Goal: Task Accomplishment & Management: Use online tool/utility

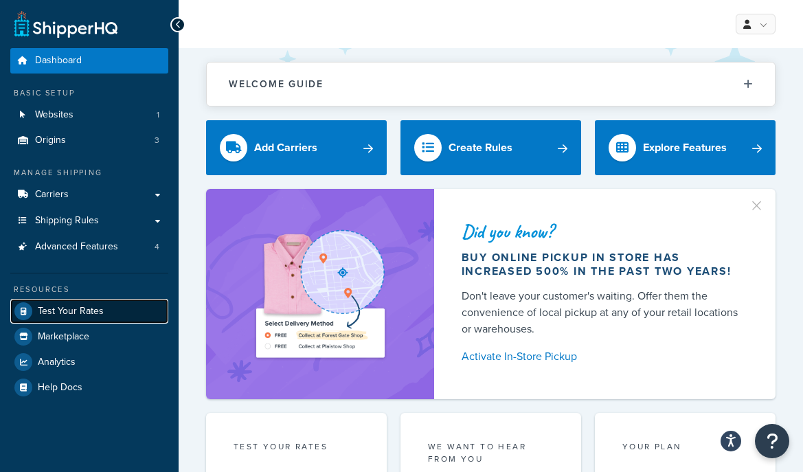
click at [96, 312] on span "Test Your Rates" at bounding box center [71, 312] width 66 height 12
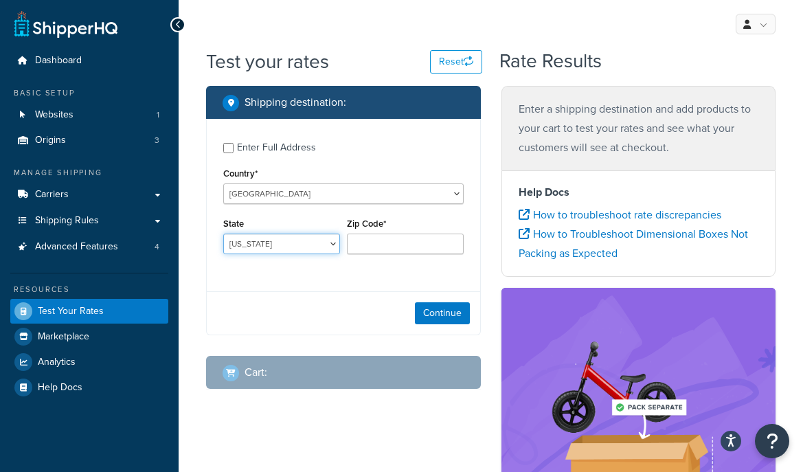
click at [307, 240] on select "Alabama Alaska American Samoa Arizona Arkansas Armed Forces Americas Armed Forc…" at bounding box center [281, 244] width 117 height 21
select select "TX"
click at [377, 239] on input "Zip Code*" at bounding box center [405, 244] width 117 height 21
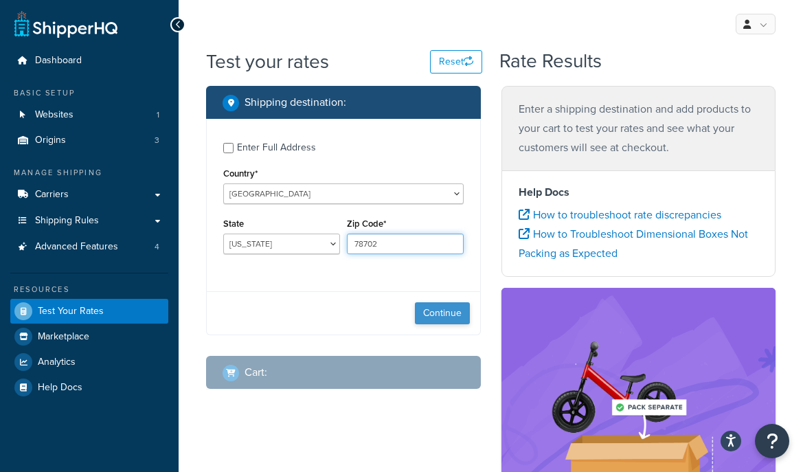
type input "78702"
click at [456, 316] on button "Continue" at bounding box center [442, 313] width 55 height 22
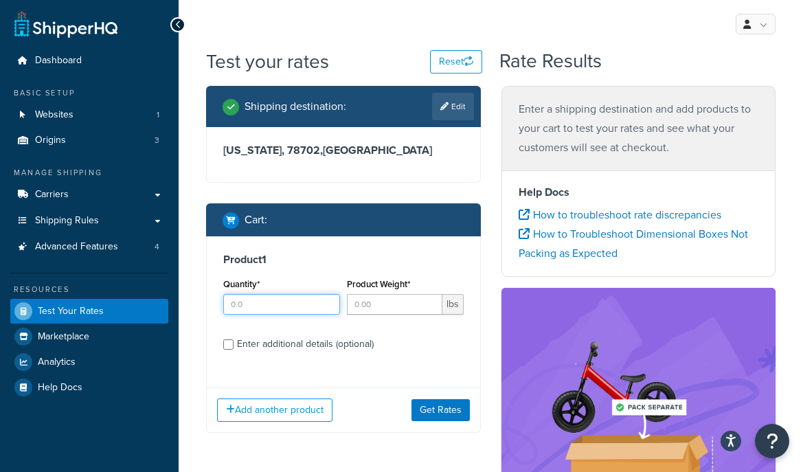
click at [304, 306] on input "Quantity*" at bounding box center [281, 304] width 117 height 21
type input "1"
click at [397, 309] on input "Product Weight*" at bounding box center [395, 304] width 96 height 21
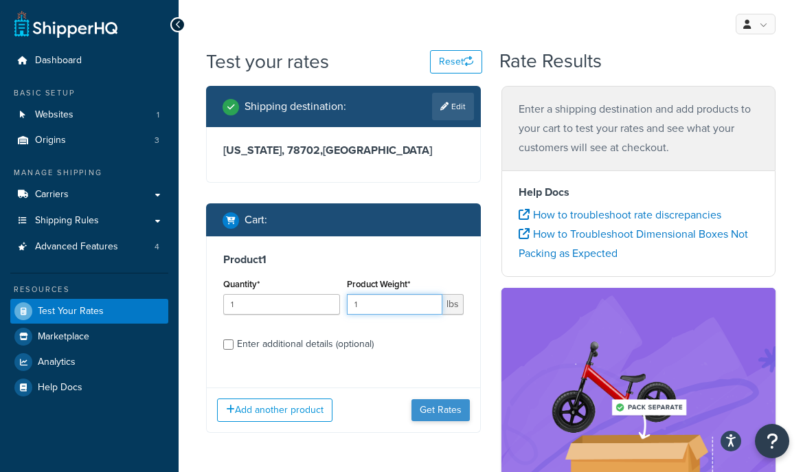
type input "1"
click at [438, 412] on button "Get Rates" at bounding box center [441, 410] width 58 height 22
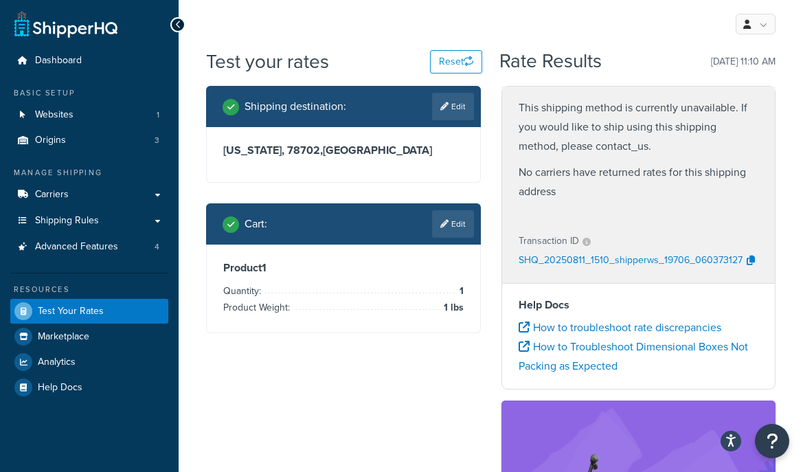
click at [583, 148] on p "This shipping method is currently unavailable. If you would like to ship using …" at bounding box center [639, 127] width 241 height 58
click at [575, 153] on p "This shipping method is currently unavailable. If you would like to ship using …" at bounding box center [639, 127] width 241 height 58
click at [575, 179] on p "No carriers have returned rates for this shipping address" at bounding box center [639, 182] width 241 height 38
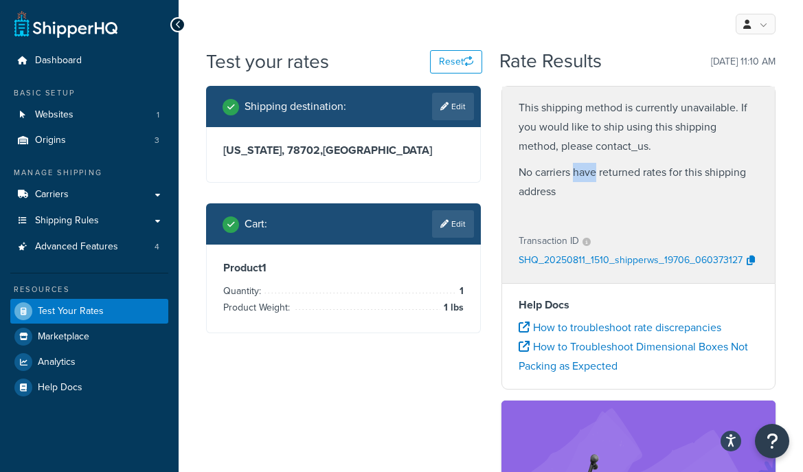
click at [575, 179] on p "No carriers have returned rates for this shipping address" at bounding box center [639, 182] width 241 height 38
click at [621, 179] on p "No carriers have returned rates for this shipping address" at bounding box center [639, 182] width 241 height 38
click at [553, 181] on p "No carriers have returned rates for this shipping address" at bounding box center [639, 182] width 241 height 38
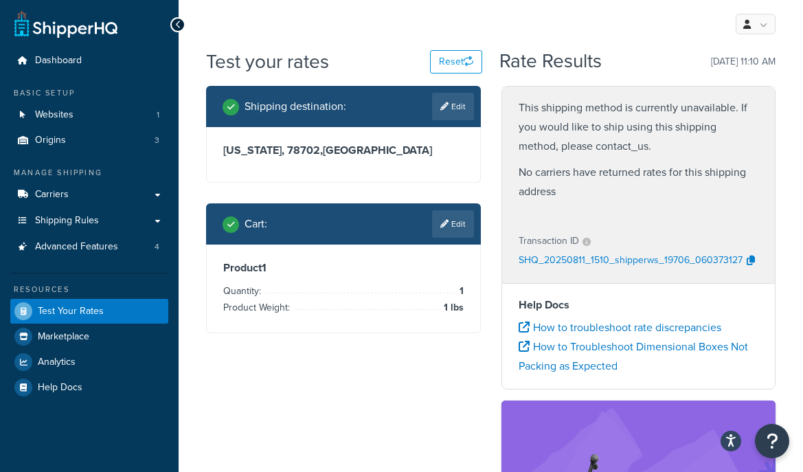
click at [546, 194] on p "No carriers have returned rates for this shipping address" at bounding box center [639, 182] width 241 height 38
click at [594, 181] on p "No carriers have returned rates for this shipping address" at bounding box center [639, 182] width 241 height 38
click at [54, 193] on span "Carriers" at bounding box center [52, 195] width 34 height 12
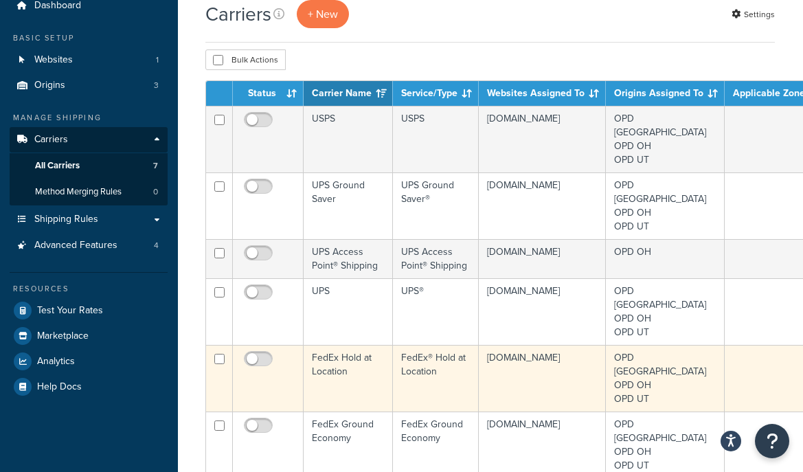
scroll to position [60, 0]
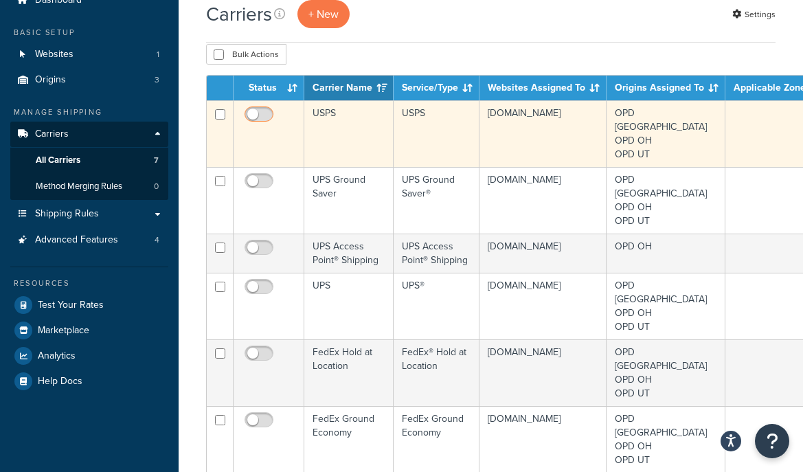
click at [251, 113] on input "checkbox" at bounding box center [261, 117] width 38 height 17
checkbox input "true"
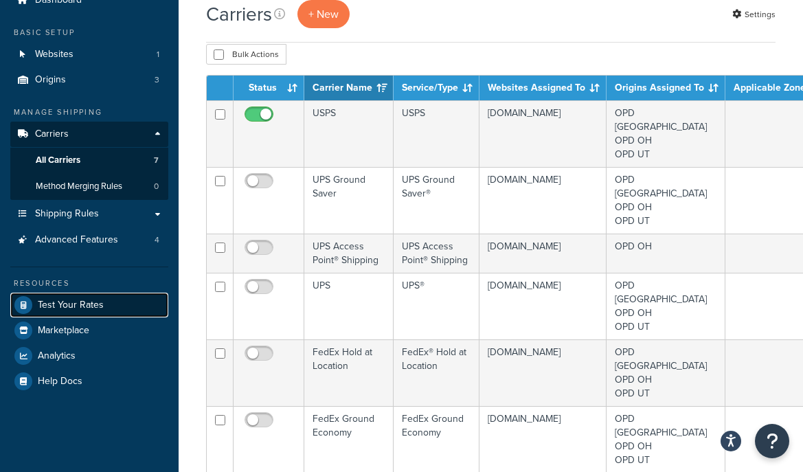
click at [104, 313] on link "Test Your Rates" at bounding box center [89, 305] width 158 height 25
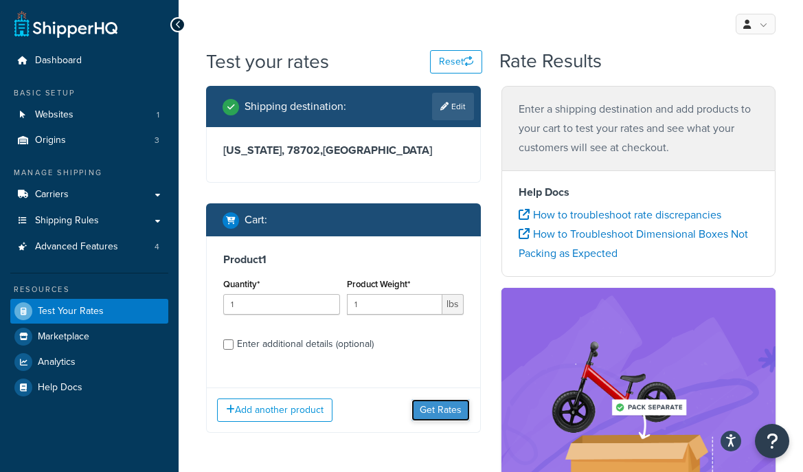
click at [447, 412] on button "Get Rates" at bounding box center [441, 410] width 58 height 22
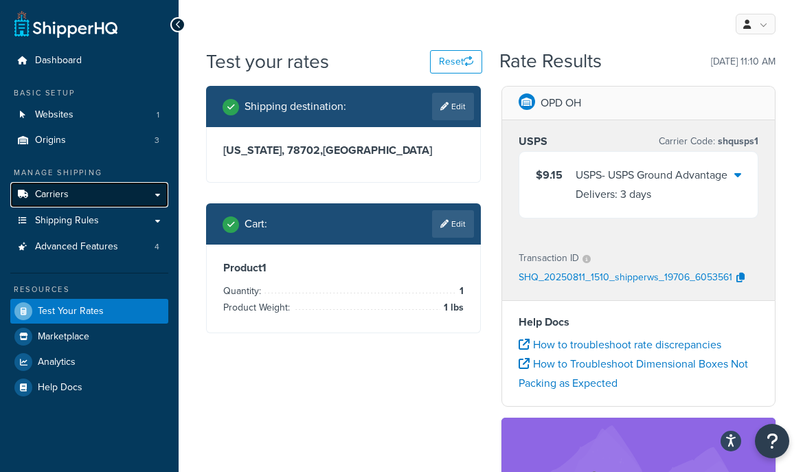
click at [100, 188] on link "Carriers" at bounding box center [89, 194] width 158 height 25
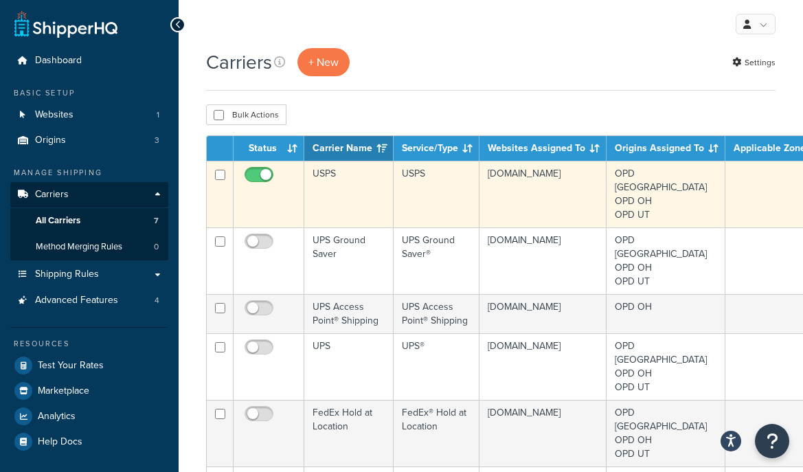
click at [254, 175] on input "checkbox" at bounding box center [261, 178] width 38 height 17
checkbox input "false"
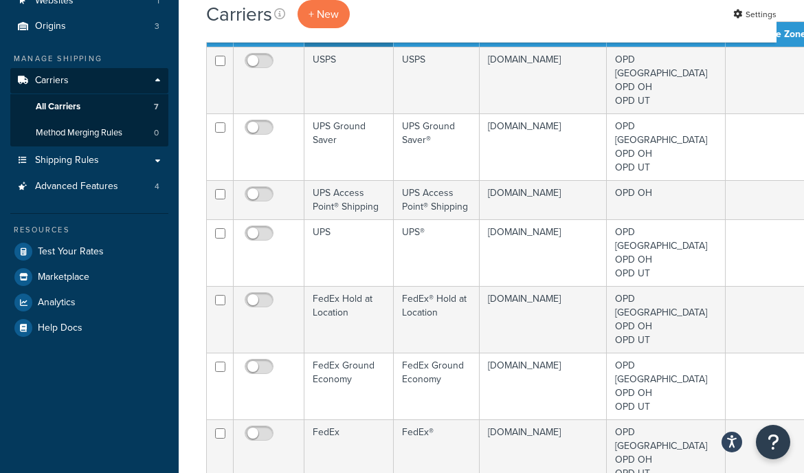
scroll to position [66, 0]
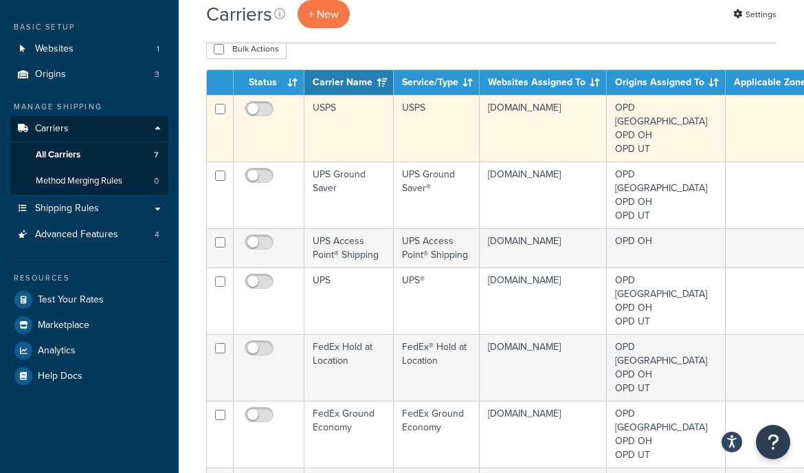
click at [414, 115] on td "USPS" at bounding box center [437, 128] width 86 height 67
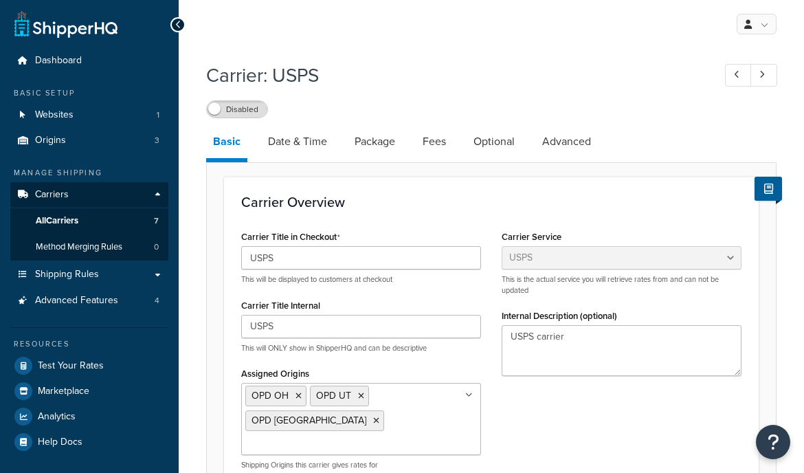
select select "usps"
select select "PLUS"
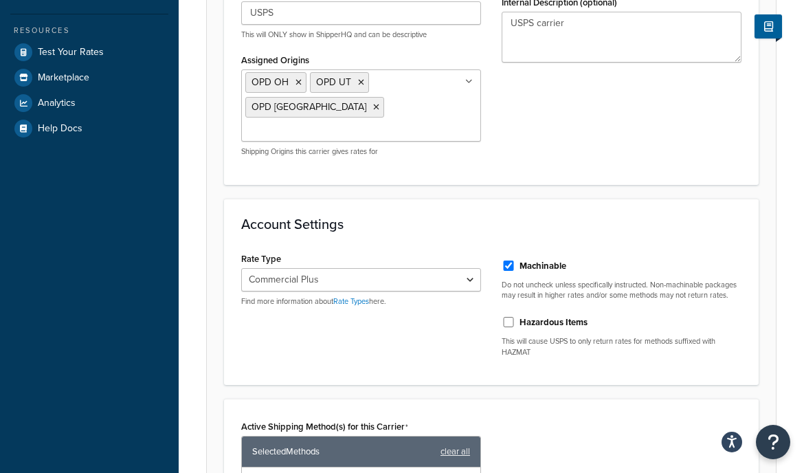
scroll to position [367, 0]
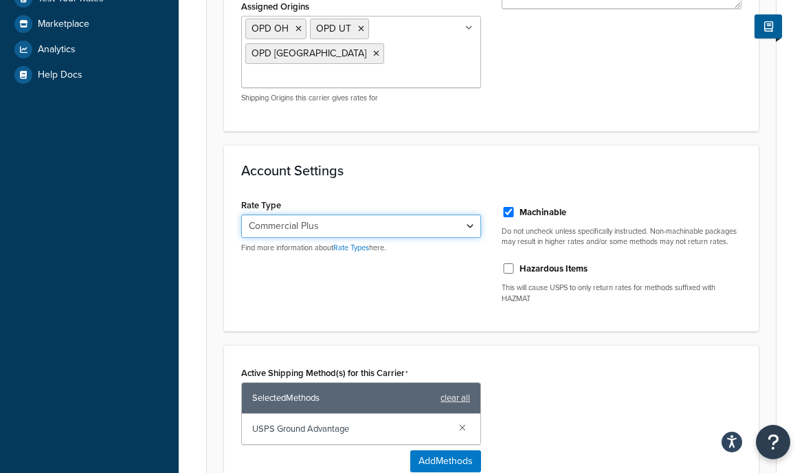
click at [441, 214] on select "Retail Rates Online Rates Commercial Plus" at bounding box center [361, 225] width 240 height 23
click at [449, 214] on select "Retail Rates Online Rates Commercial Plus" at bounding box center [361, 225] width 240 height 23
click at [454, 214] on select "Retail Rates Online Rates Commercial Plus" at bounding box center [361, 225] width 240 height 23
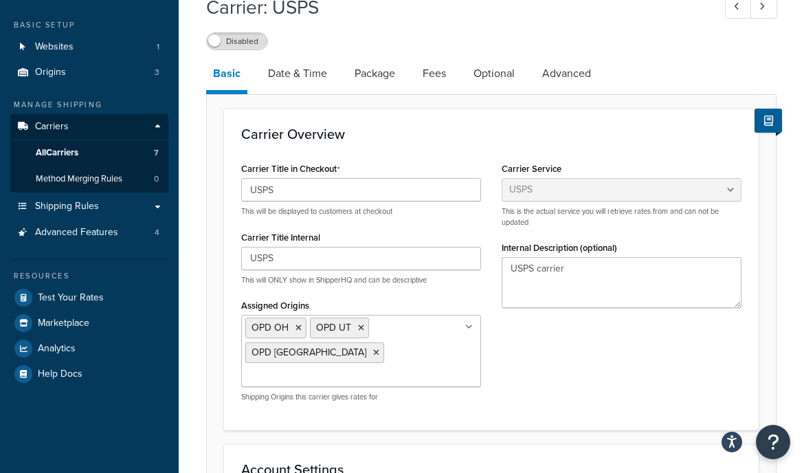
scroll to position [0, 0]
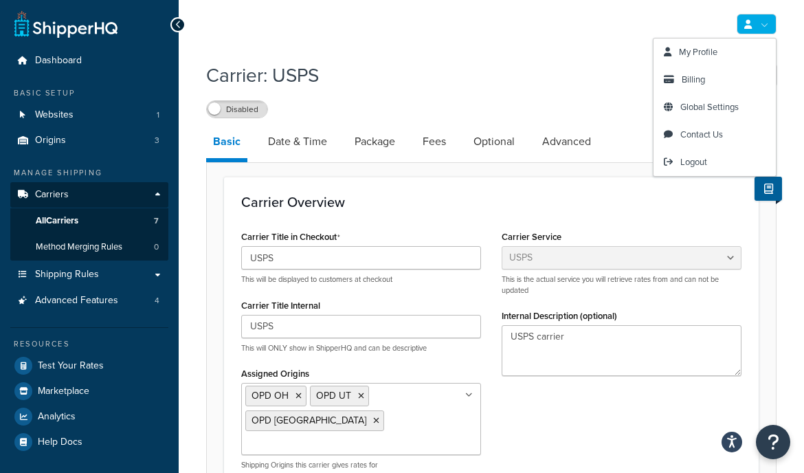
click at [755, 25] on link at bounding box center [757, 24] width 40 height 21
click at [700, 164] on span "Logout" at bounding box center [693, 161] width 27 height 13
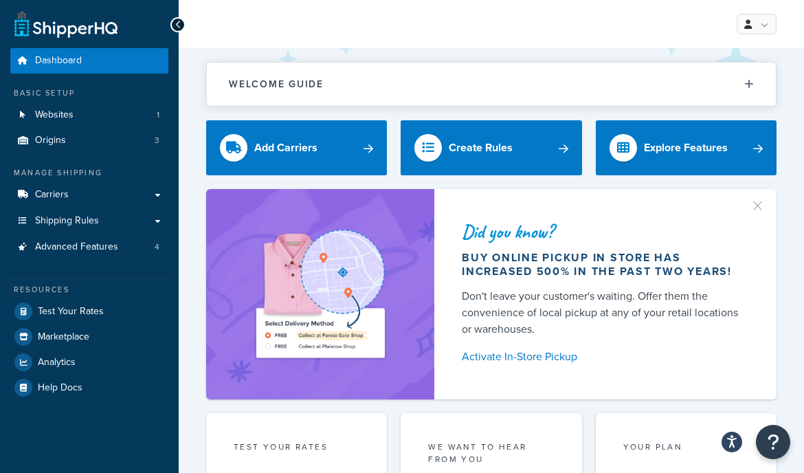
click at [381, 32] on div "My Profile Billing Global Settings Contact Us Logout" at bounding box center [491, 24] width 625 height 48
click at [69, 313] on span "Test Your Rates" at bounding box center [71, 312] width 66 height 12
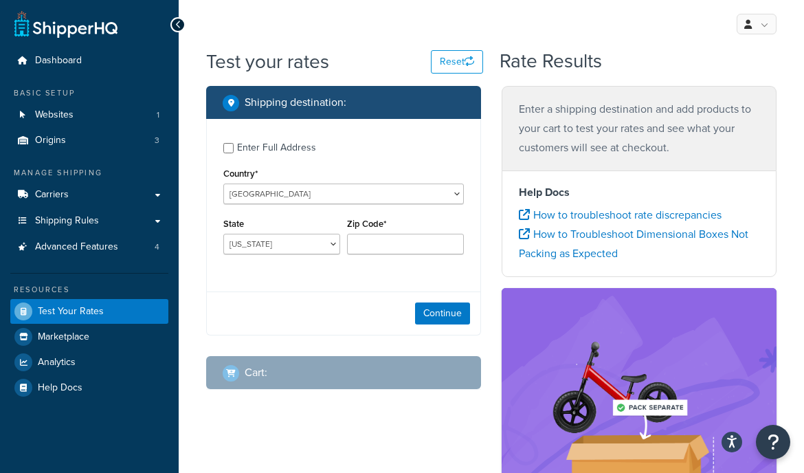
click at [253, 148] on div "Enter Full Address" at bounding box center [276, 147] width 79 height 19
click at [234, 148] on input "Enter Full Address" at bounding box center [228, 148] width 10 height 10
checkbox input "true"
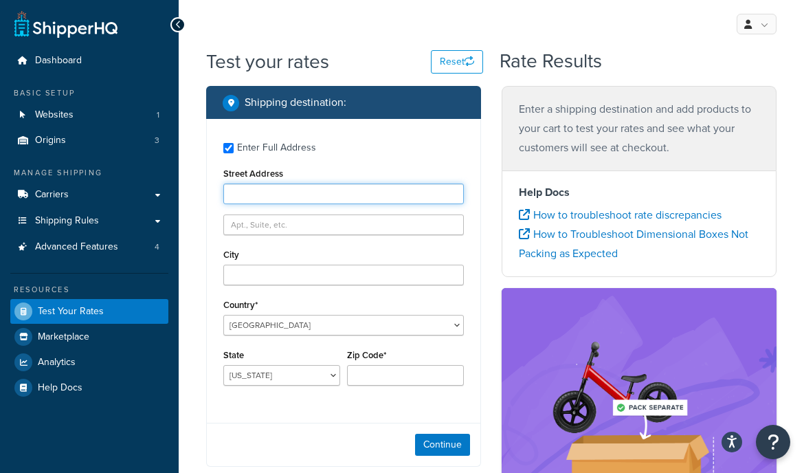
click at [274, 192] on input "Street Address" at bounding box center [343, 194] width 241 height 21
type input "3700 Paragon Drive4"
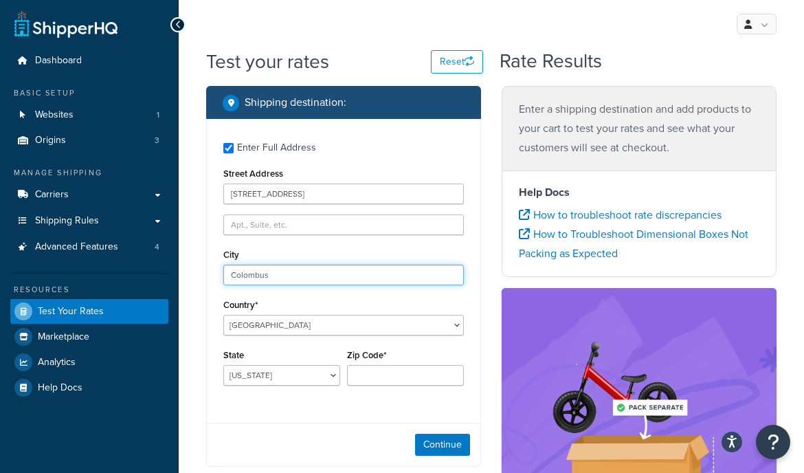
type input "Colombus"
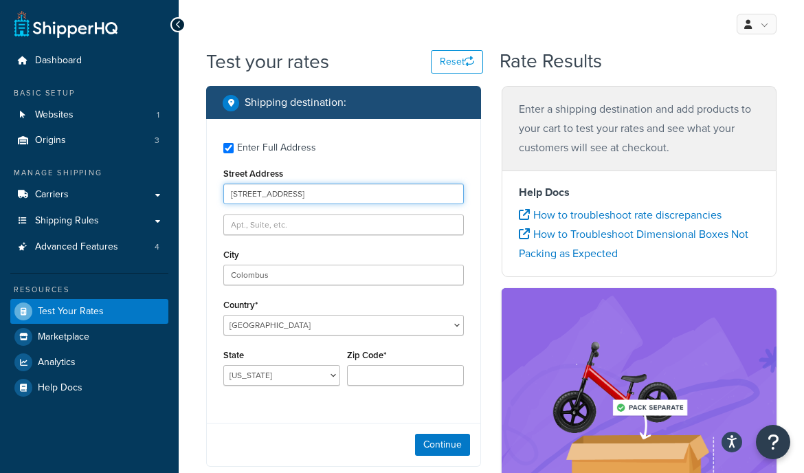
click at [274, 192] on input "3700 Paragon Drive4" at bounding box center [343, 194] width 241 height 21
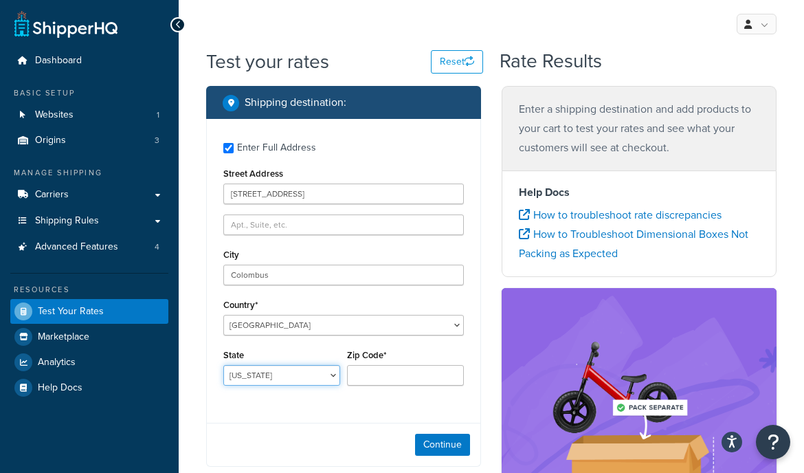
click at [264, 377] on select "[US_STATE] [US_STATE] [US_STATE] [US_STATE] [US_STATE] Armed Forces Americas Ar…" at bounding box center [281, 375] width 117 height 21
select select "OH"
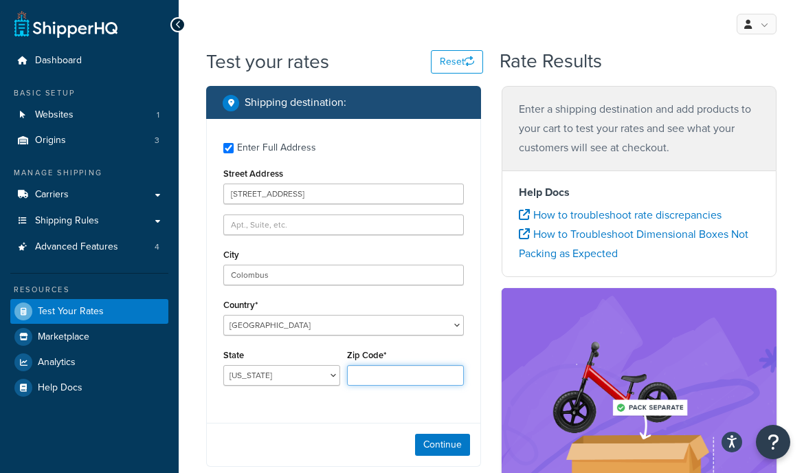
click at [396, 382] on input "Zip Code*" at bounding box center [405, 375] width 117 height 21
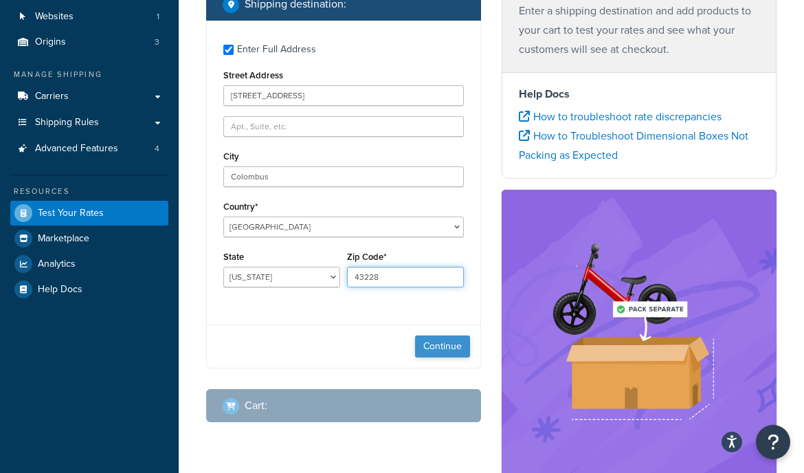
type input "43228"
click at [450, 343] on button "Continue" at bounding box center [442, 346] width 55 height 22
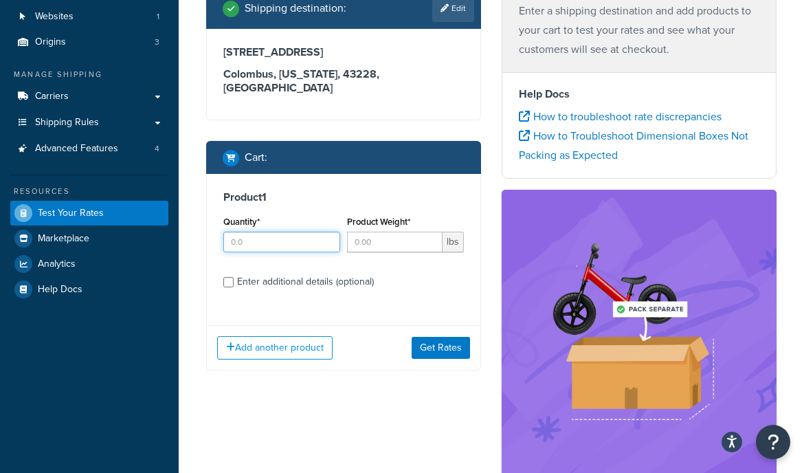
click at [291, 232] on input "Quantity*" at bounding box center [281, 242] width 117 height 21
type input "1"
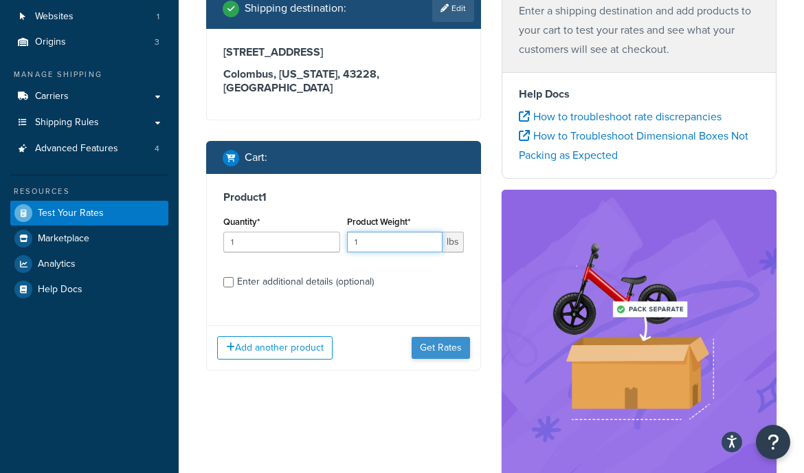
type input "1"
click at [449, 340] on button "Get Rates" at bounding box center [441, 348] width 58 height 22
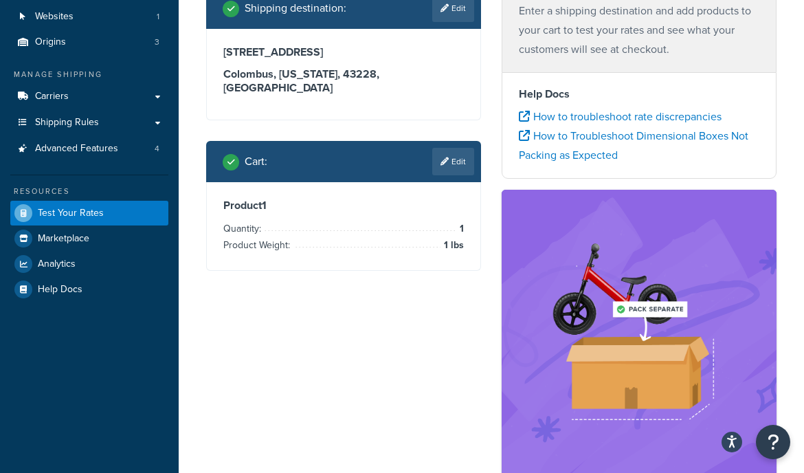
scroll to position [0, 0]
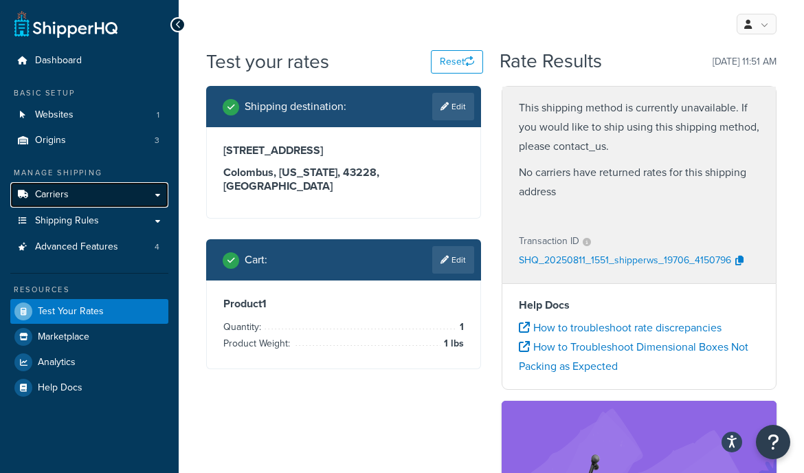
click at [144, 198] on link "Carriers" at bounding box center [89, 194] width 158 height 25
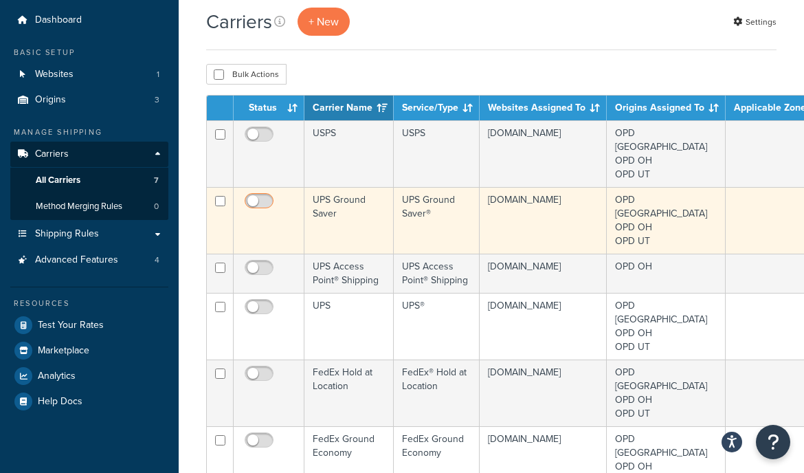
click at [265, 196] on input "checkbox" at bounding box center [261, 204] width 38 height 17
checkbox input "true"
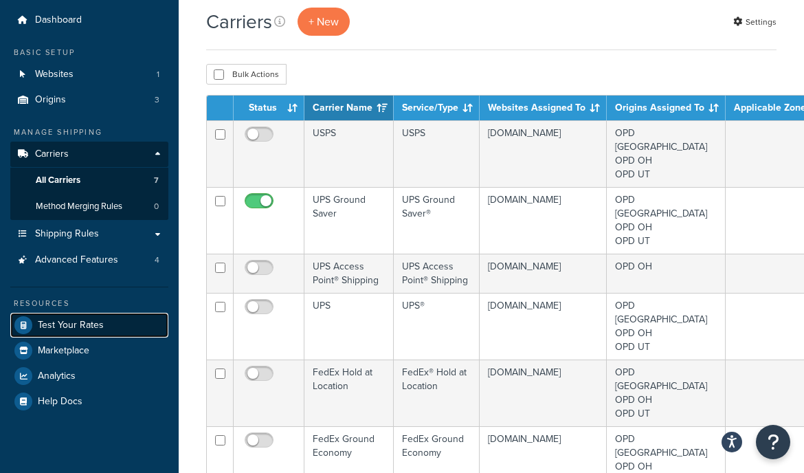
click at [78, 326] on span "Test Your Rates" at bounding box center [71, 326] width 66 height 12
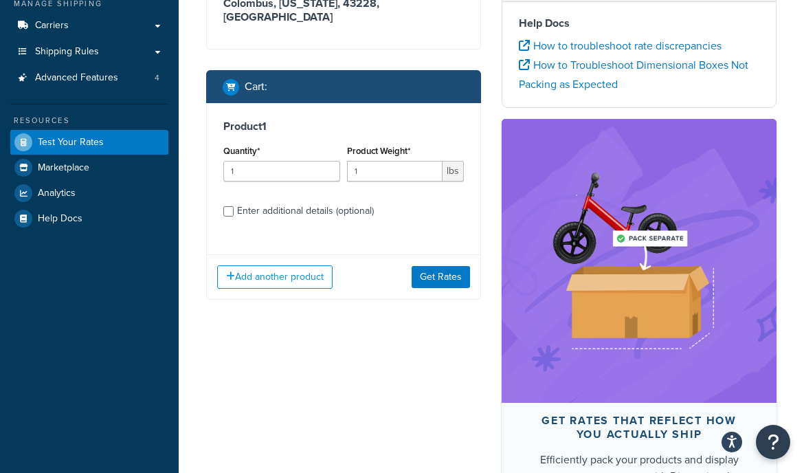
scroll to position [192, 0]
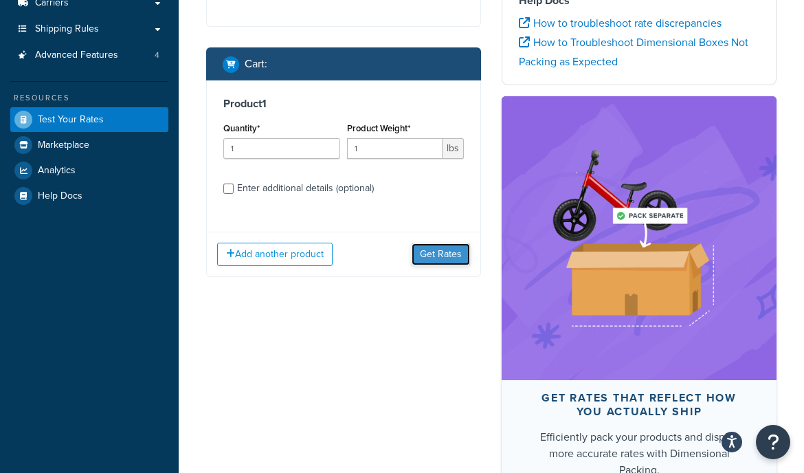
click at [447, 243] on button "Get Rates" at bounding box center [441, 254] width 58 height 22
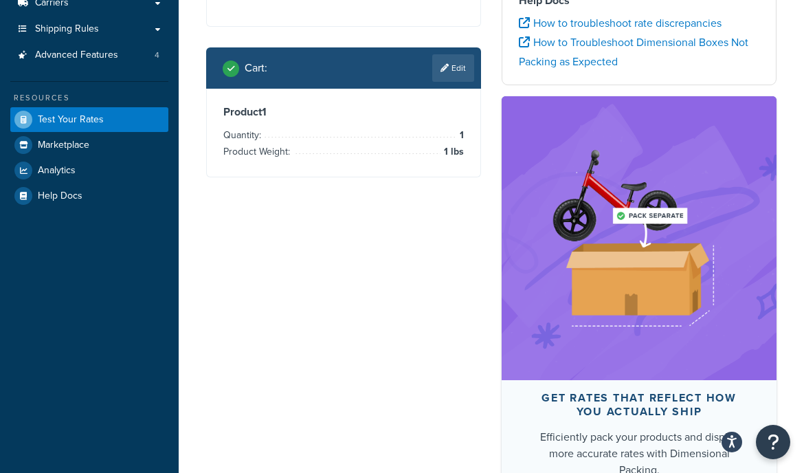
scroll to position [0, 0]
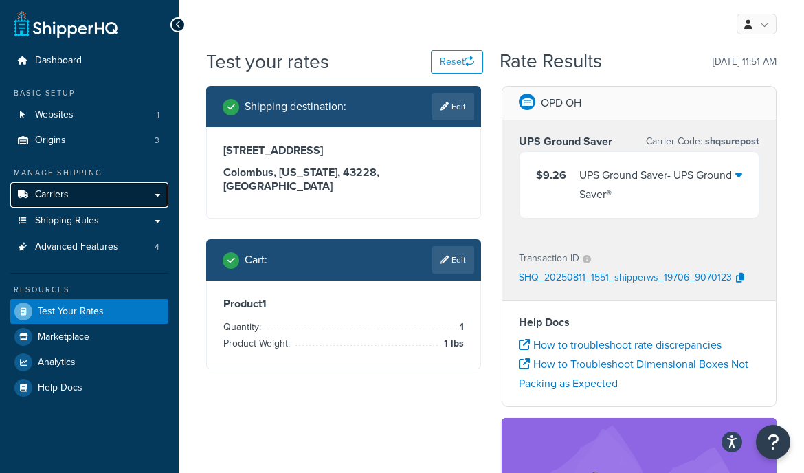
click at [106, 197] on link "Carriers" at bounding box center [89, 194] width 158 height 25
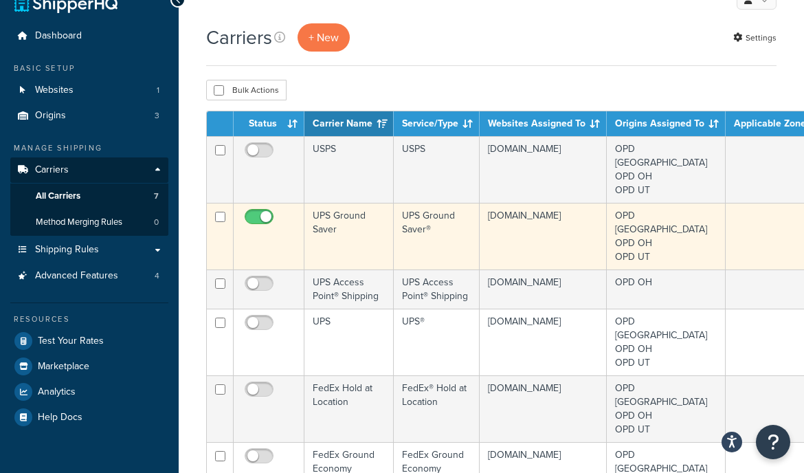
scroll to position [37, 0]
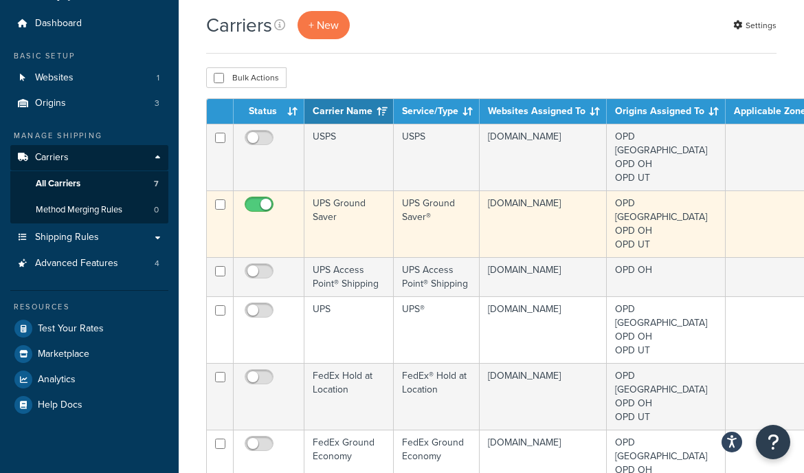
click at [263, 199] on input "checkbox" at bounding box center [261, 207] width 38 height 17
checkbox input "false"
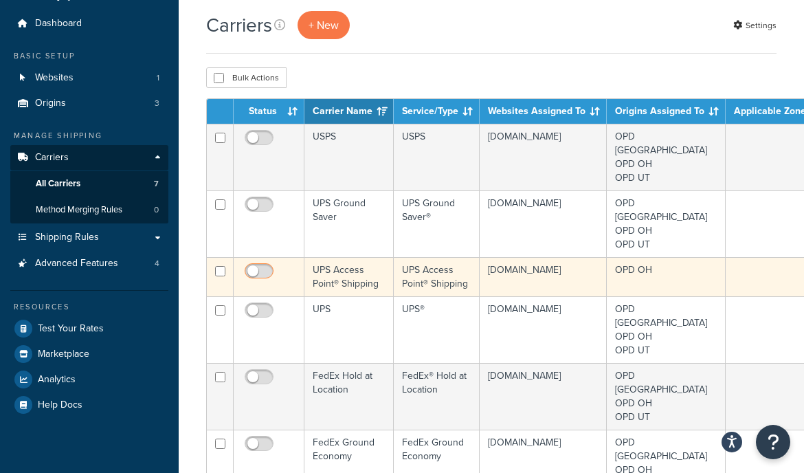
click at [254, 266] on input "checkbox" at bounding box center [261, 274] width 38 height 17
checkbox input "true"
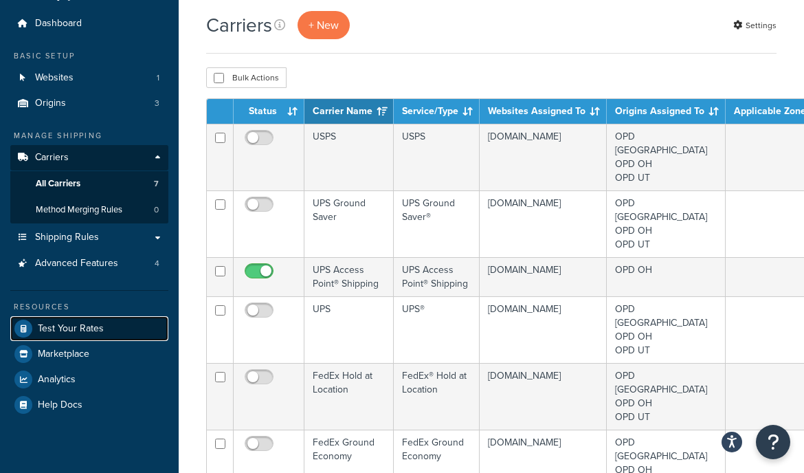
click at [109, 328] on link "Test Your Rates" at bounding box center [89, 328] width 158 height 25
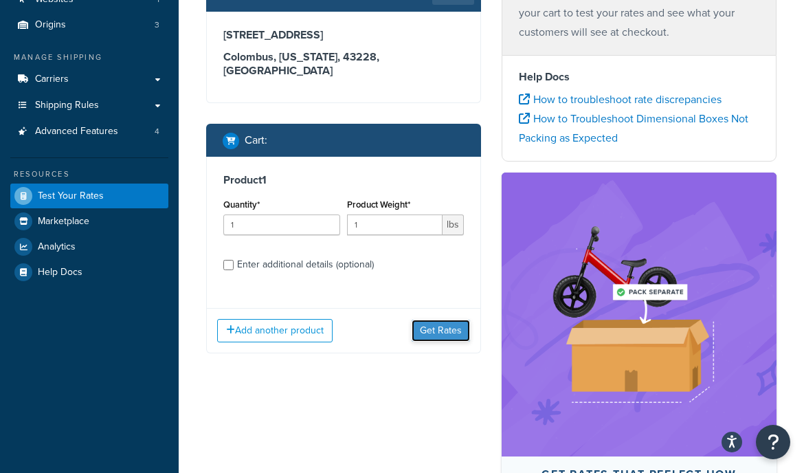
click at [438, 320] on button "Get Rates" at bounding box center [441, 331] width 58 height 22
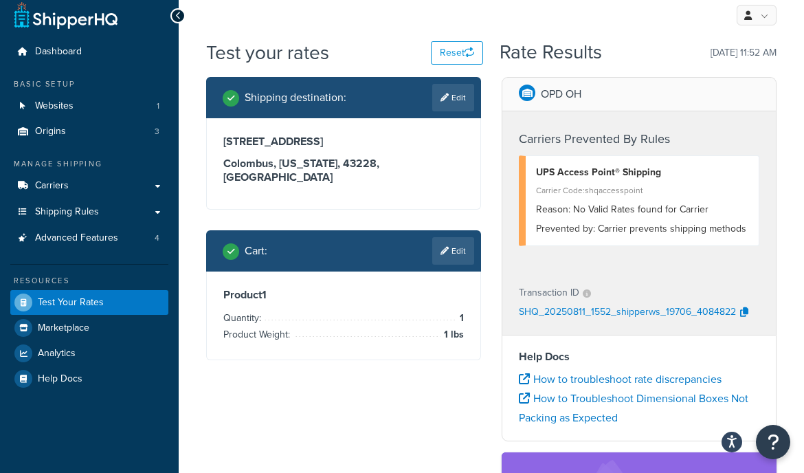
scroll to position [12, 0]
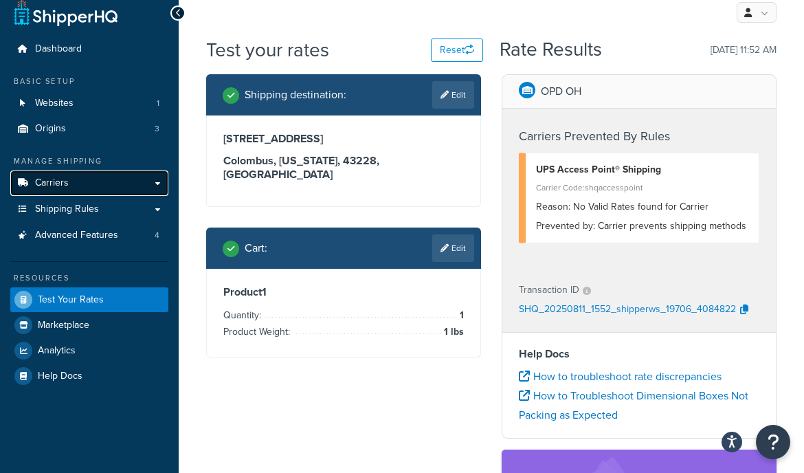
click at [100, 190] on link "Carriers" at bounding box center [89, 182] width 158 height 25
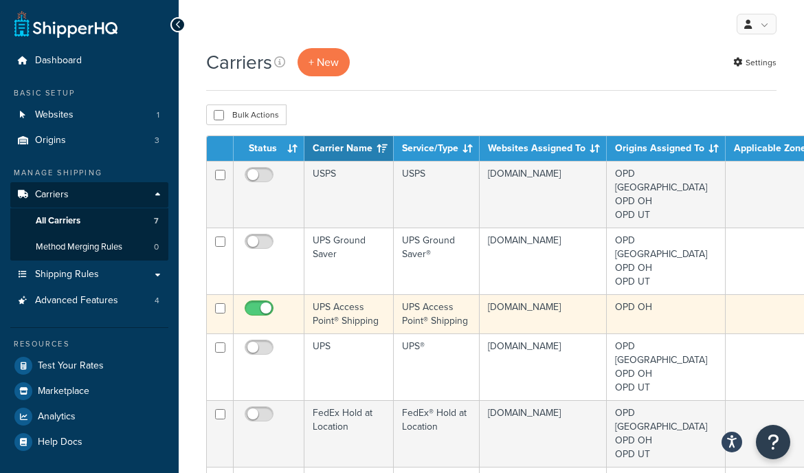
click at [247, 303] on input "checkbox" at bounding box center [261, 311] width 38 height 17
checkbox input "false"
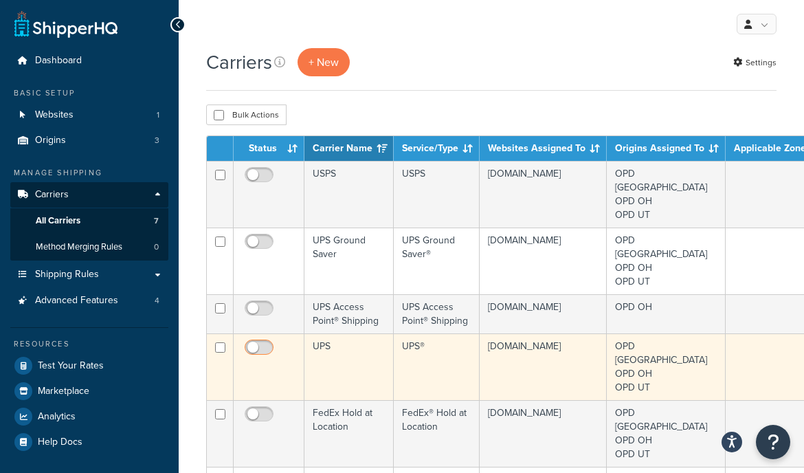
click at [254, 342] on input "checkbox" at bounding box center [261, 350] width 38 height 17
checkbox input "true"
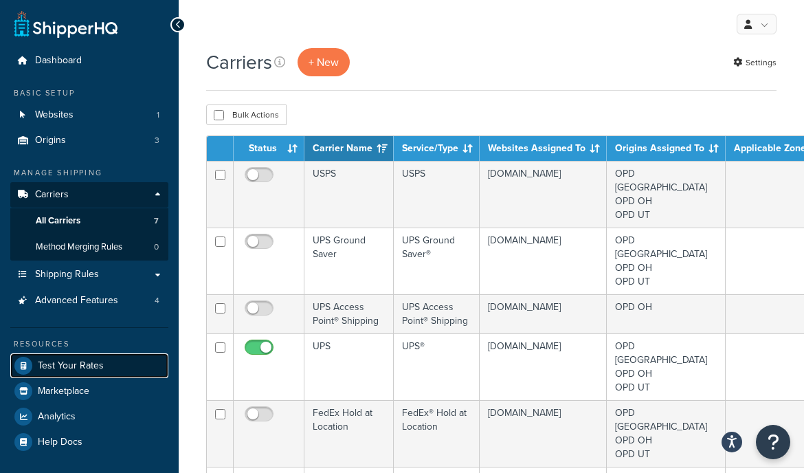
click at [93, 364] on span "Test Your Rates" at bounding box center [71, 366] width 66 height 12
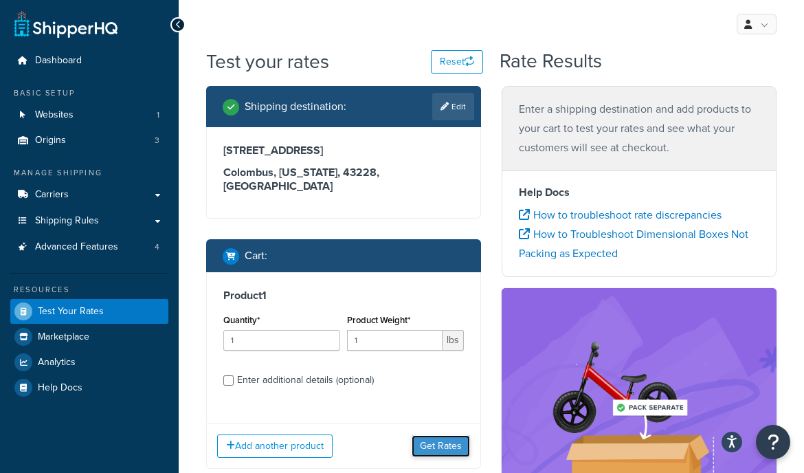
click at [451, 435] on button "Get Rates" at bounding box center [441, 446] width 58 height 22
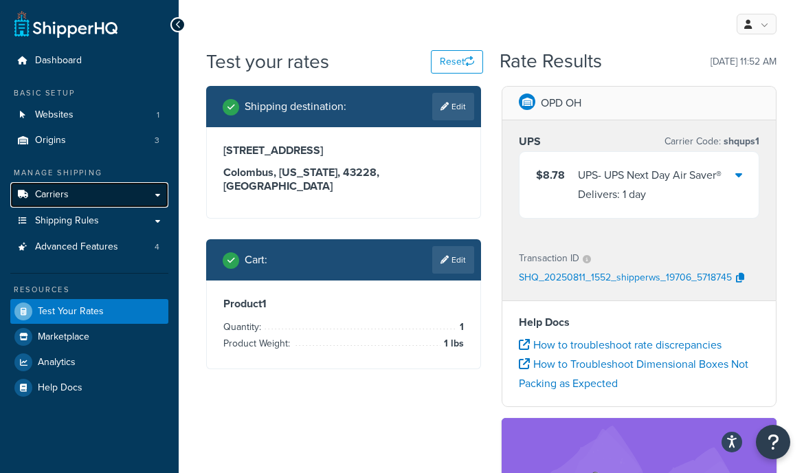
click at [102, 187] on link "Carriers" at bounding box center [89, 194] width 158 height 25
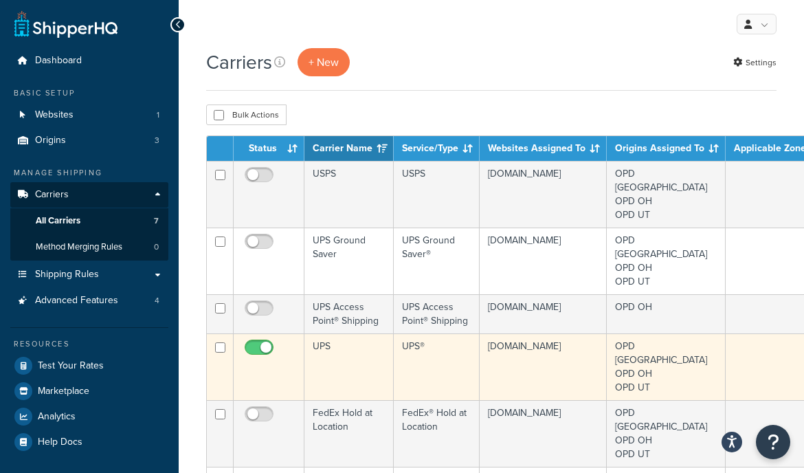
click at [263, 342] on input "checkbox" at bounding box center [261, 350] width 38 height 17
checkbox input "false"
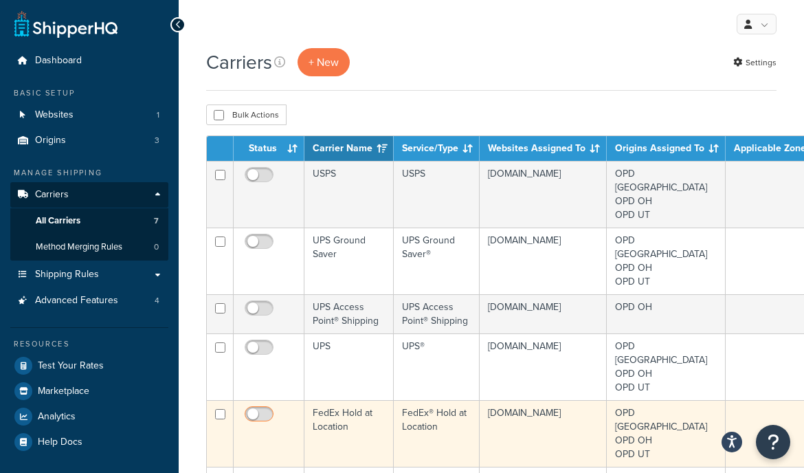
click at [252, 406] on span at bounding box center [259, 414] width 29 height 16
click at [252, 409] on input "checkbox" at bounding box center [261, 417] width 38 height 17
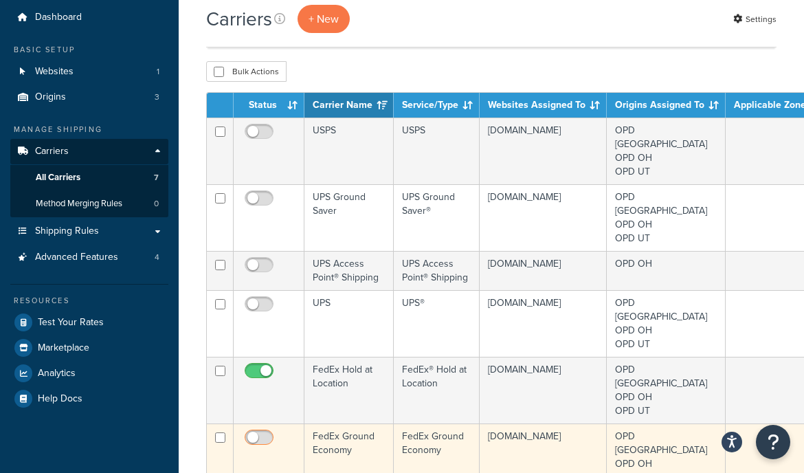
scroll to position [76, 0]
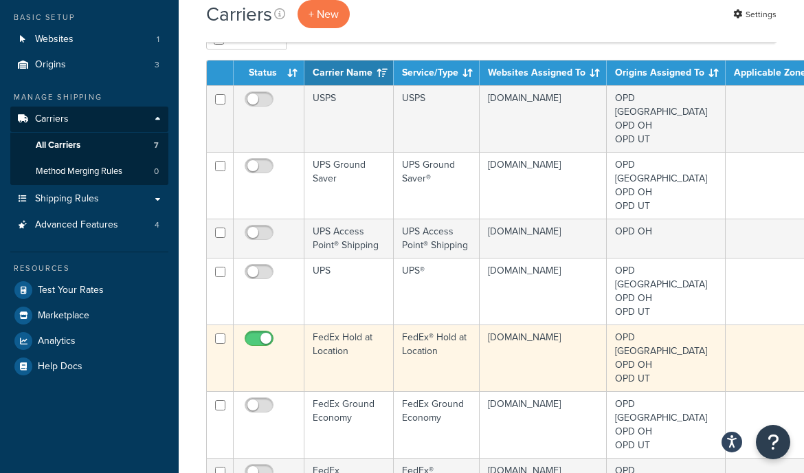
click at [253, 331] on span at bounding box center [259, 339] width 29 height 16
click at [253, 333] on input "checkbox" at bounding box center [261, 341] width 38 height 17
checkbox input "false"
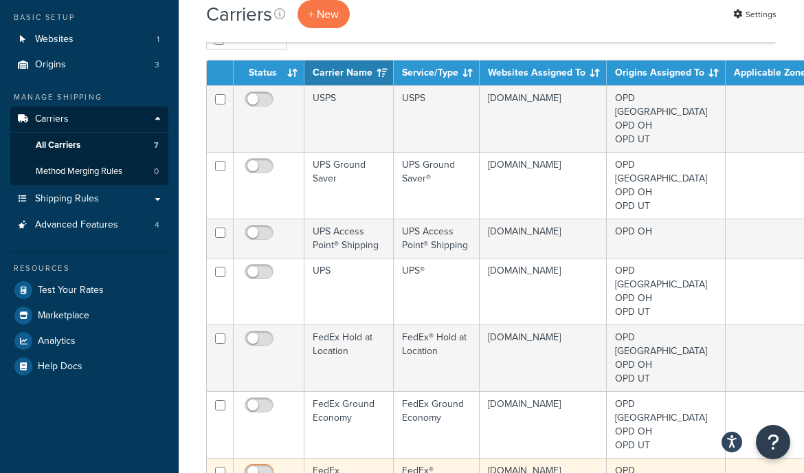
click at [259, 467] on input "checkbox" at bounding box center [261, 475] width 38 height 17
checkbox input "true"
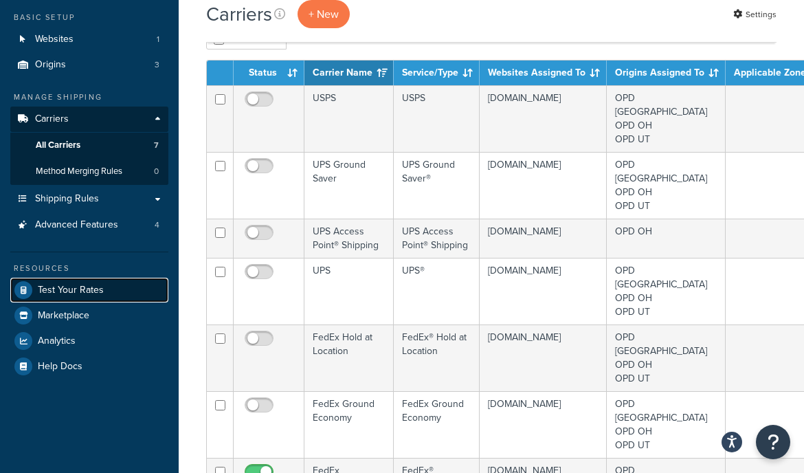
click at [115, 291] on link "Test Your Rates" at bounding box center [89, 290] width 158 height 25
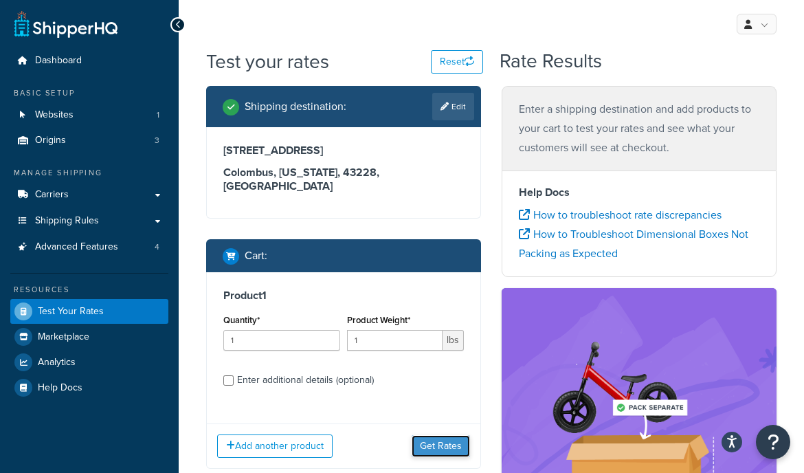
click at [445, 435] on button "Get Rates" at bounding box center [441, 446] width 58 height 22
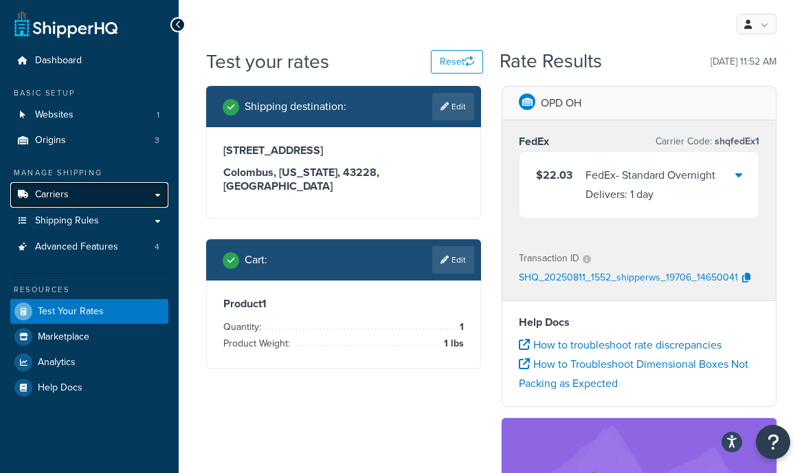
click at [89, 197] on link "Carriers" at bounding box center [89, 194] width 158 height 25
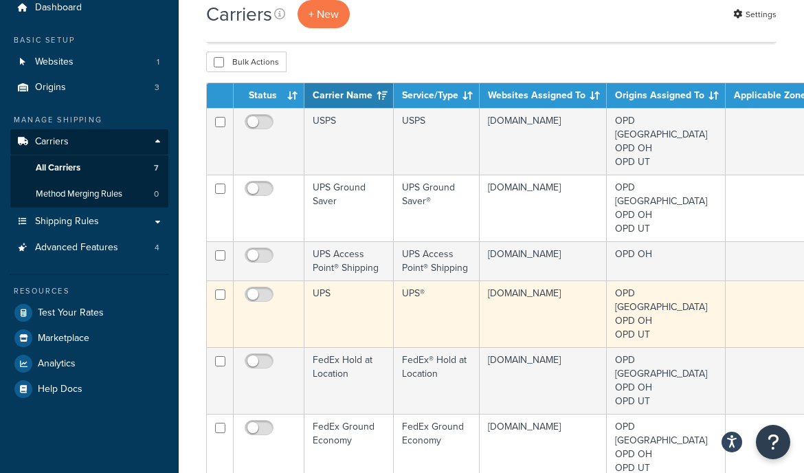
scroll to position [144, 0]
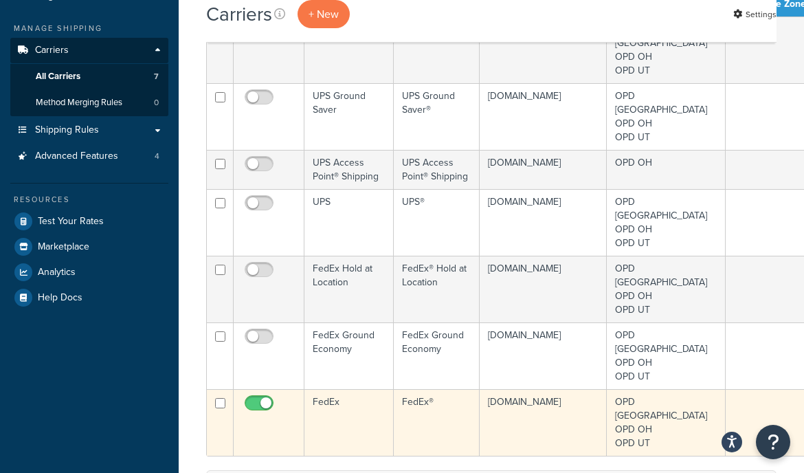
click at [268, 398] on input "checkbox" at bounding box center [261, 406] width 38 height 17
checkbox input "false"
